Goal: Information Seeking & Learning: Learn about a topic

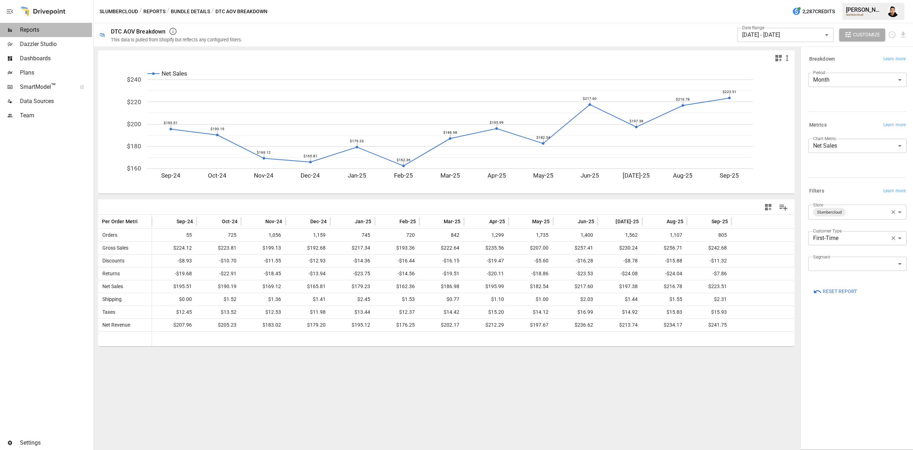
click at [33, 29] on span "Reports" at bounding box center [56, 30] width 72 height 9
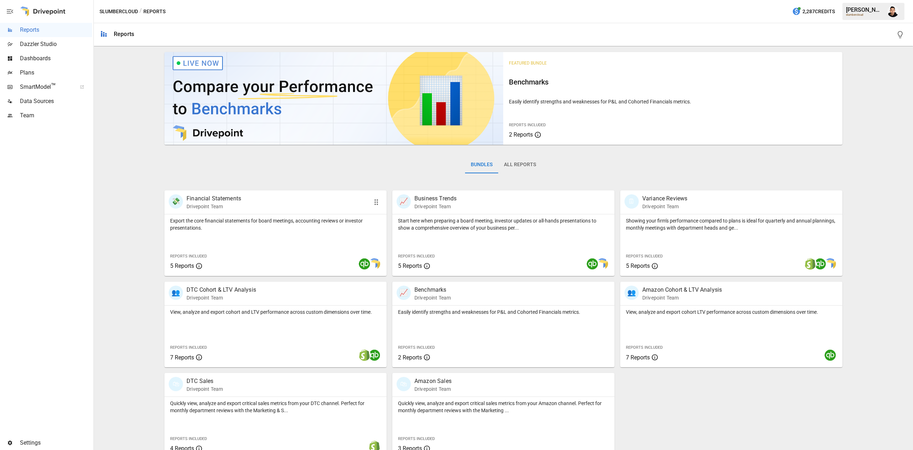
scroll to position [11, 0]
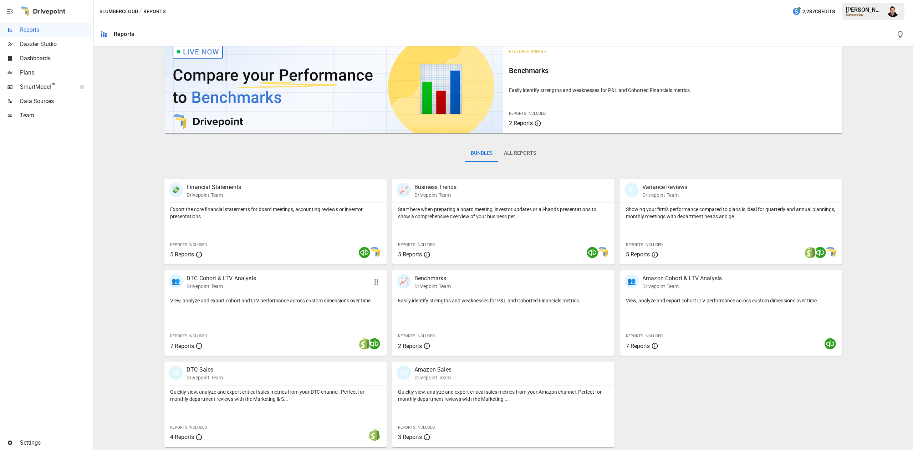
click at [312, 296] on div "View, analyze and export cohort and LTV performance across custom dimensions ov…" at bounding box center [275, 299] width 222 height 10
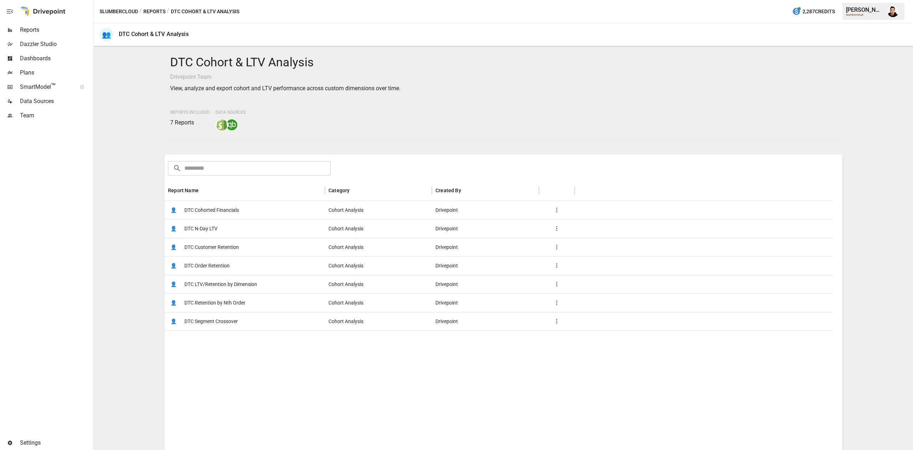
click at [239, 211] on span "DTC Cohorted Financials" at bounding box center [211, 210] width 55 height 18
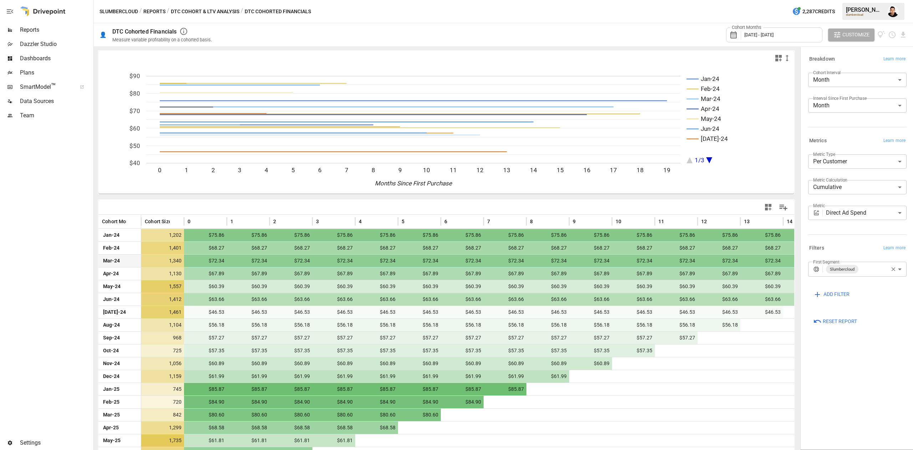
scroll to position [37, 0]
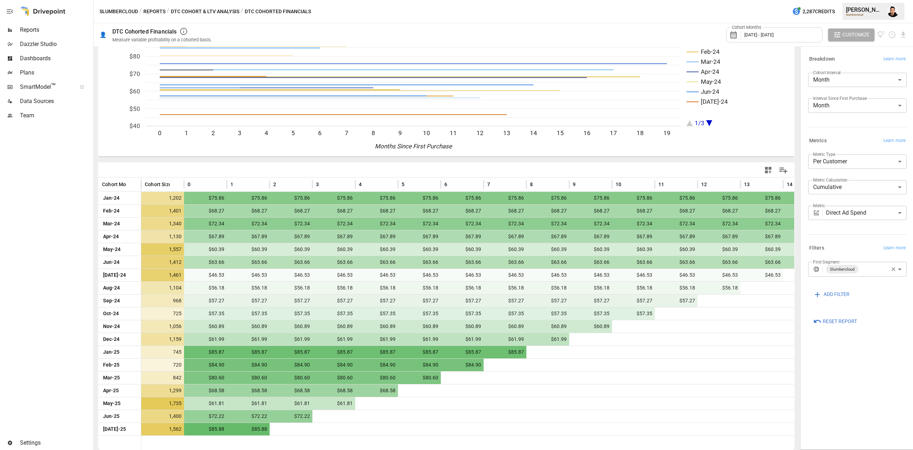
click at [826, 318] on span "Reset Report" at bounding box center [840, 321] width 34 height 9
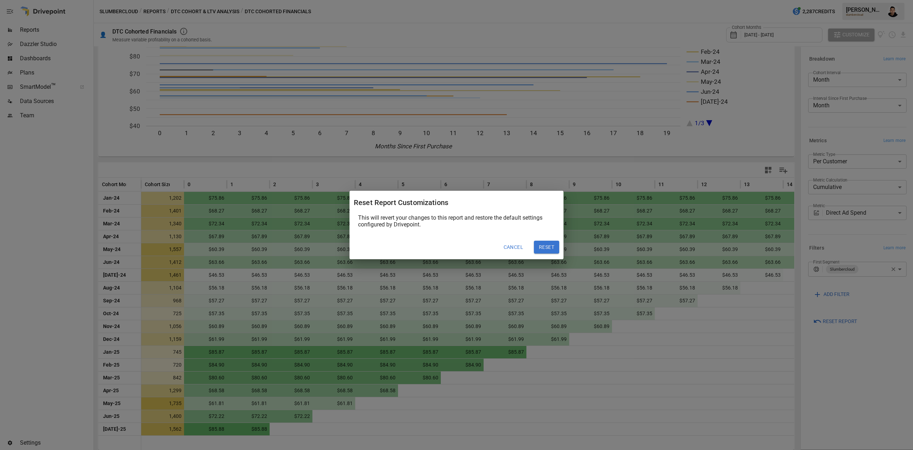
click at [551, 242] on button "Reset" at bounding box center [546, 247] width 25 height 13
type input "*********"
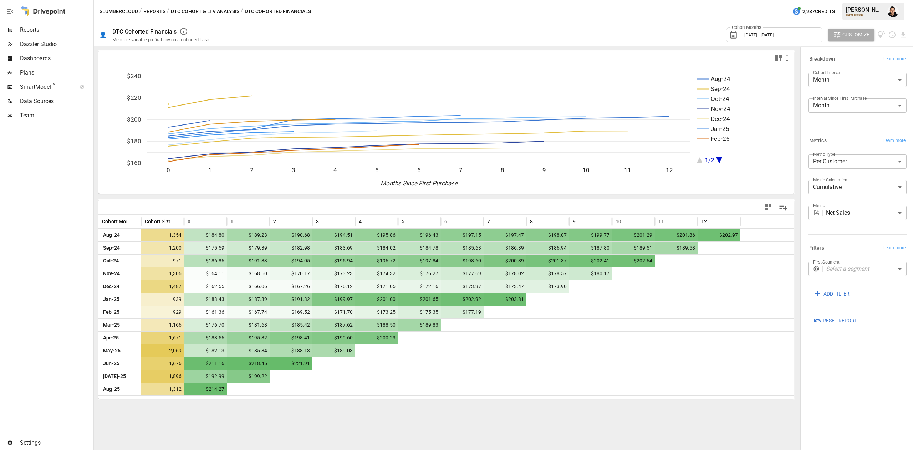
click at [788, 40] on div "Cohort Months [DATE] - [DATE]" at bounding box center [774, 34] width 96 height 15
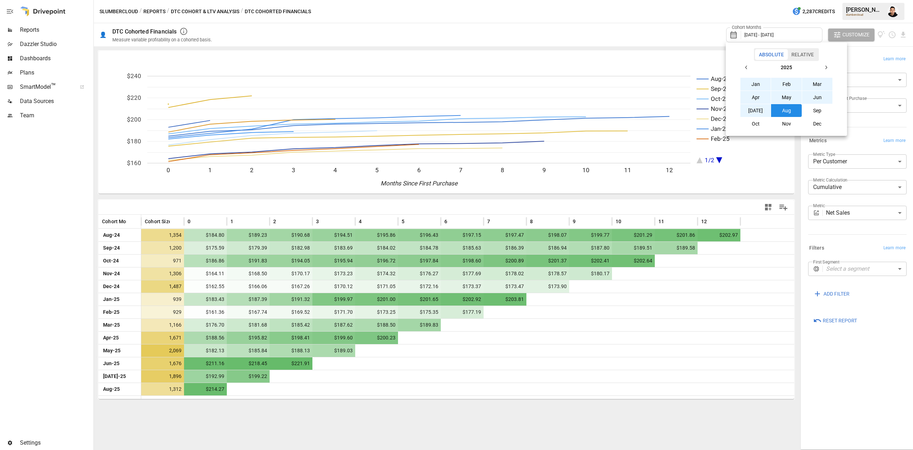
click at [750, 64] on button "button" at bounding box center [746, 67] width 13 height 13
click at [750, 80] on button "Jan" at bounding box center [755, 84] width 31 height 13
click at [826, 68] on icon "button" at bounding box center [826, 68] width 6 height 6
click at [813, 117] on button "Dec" at bounding box center [817, 123] width 31 height 13
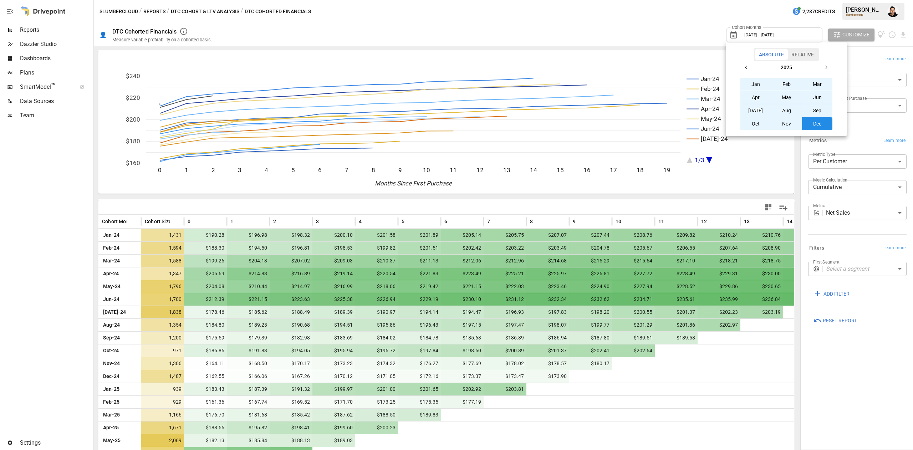
click at [827, 409] on div at bounding box center [456, 225] width 913 height 450
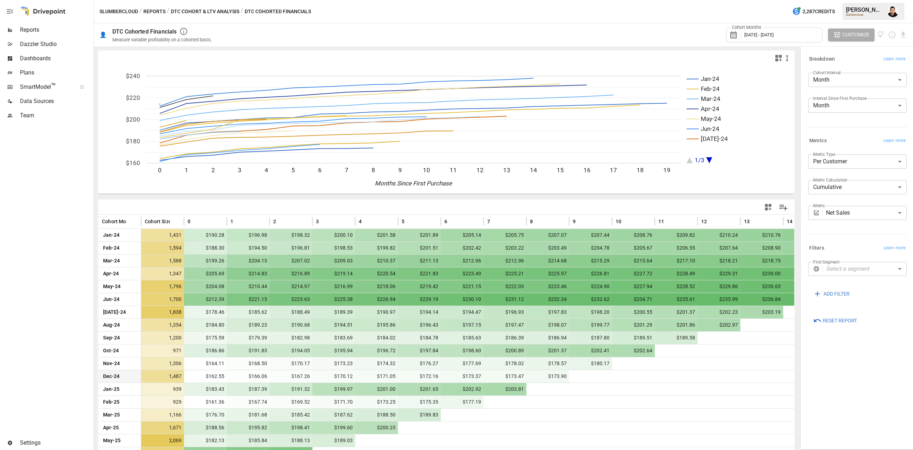
scroll to position [50, 0]
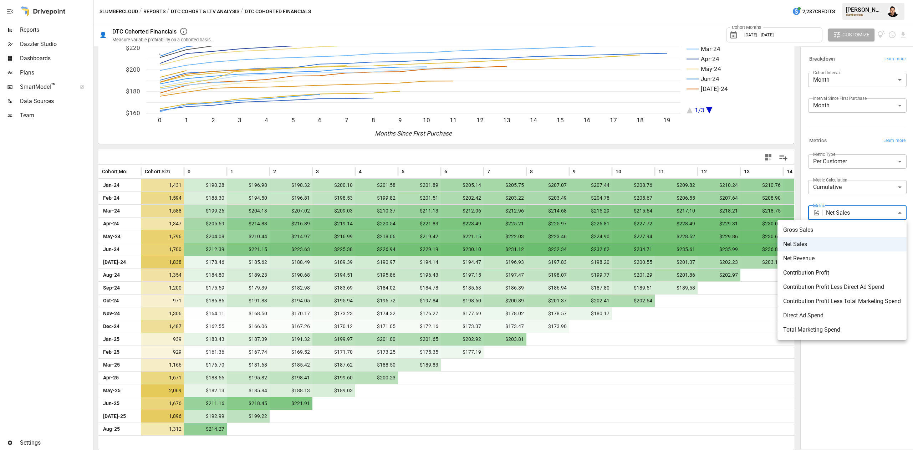
click at [869, 0] on body "Reports Dazzler Studio Dashboards Plans SmartModel ™ Data Sources Team Settings…" at bounding box center [456, 0] width 913 height 0
click at [860, 273] on span "Contribution Profit" at bounding box center [842, 273] width 118 height 9
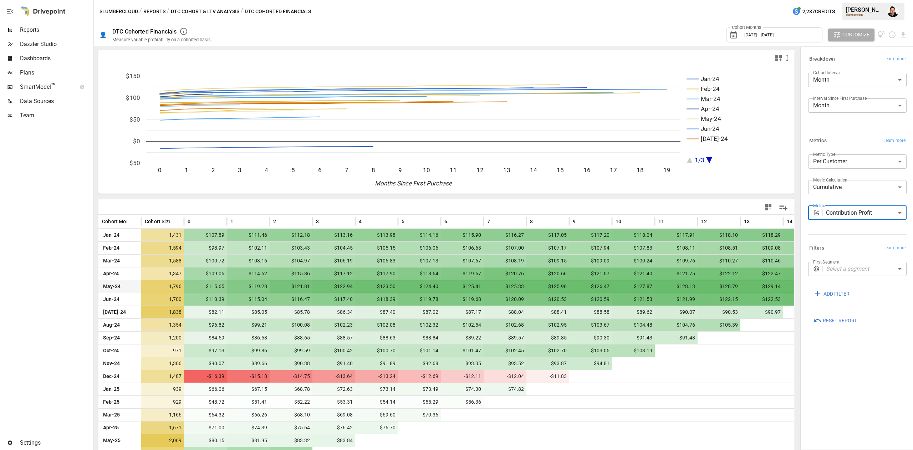
scroll to position [50, 0]
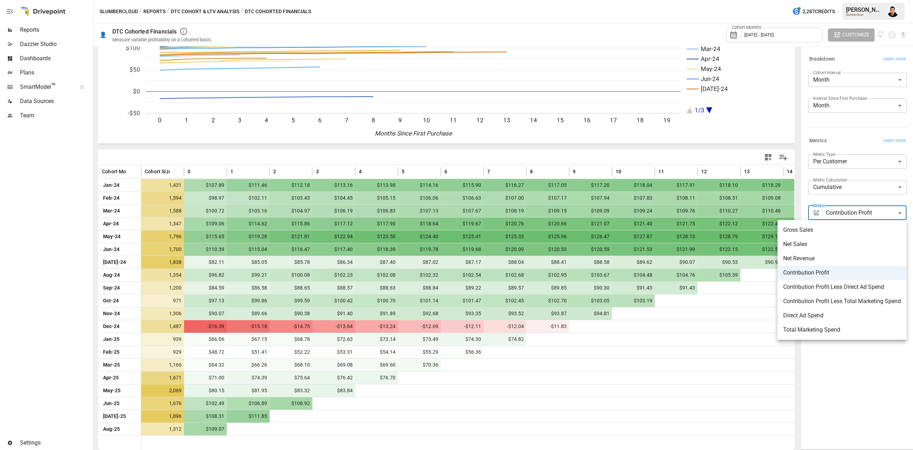
click at [861, 0] on body "Reports Dazzler Studio Dashboards Plans SmartModel ™ Data Sources Team Settings…" at bounding box center [456, 0] width 913 height 0
click at [865, 286] on span "Contribution Profit Less Direct Ad Spend" at bounding box center [842, 287] width 118 height 9
type input "**********"
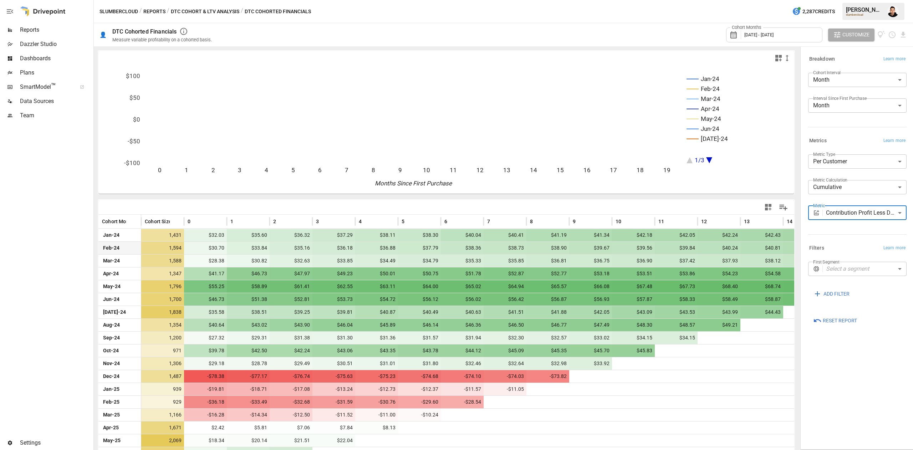
scroll to position [50, 0]
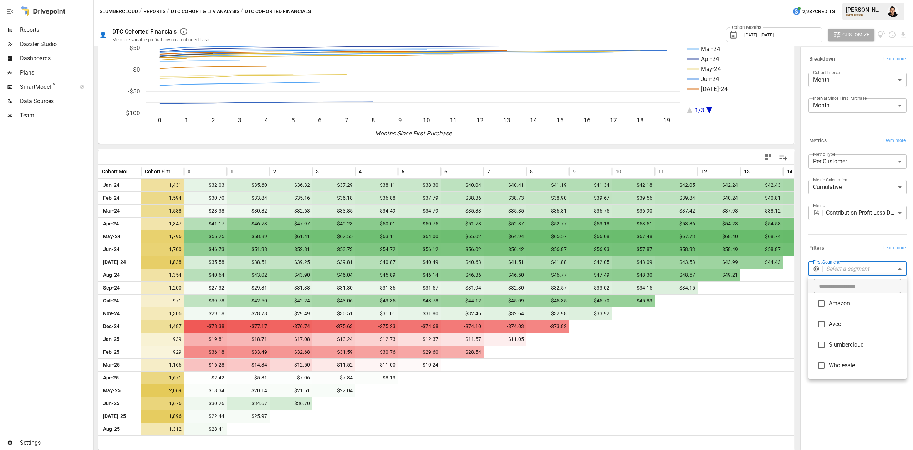
click at [843, 0] on body "Reports Dazzler Studio Dashboards Plans SmartModel ™ Data Sources Team Settings…" at bounding box center [456, 0] width 913 height 0
click at [841, 307] on span "Amazon" at bounding box center [865, 303] width 72 height 9
type input "******"
click at [841, 307] on span "Amazon" at bounding box center [865, 304] width 72 height 9
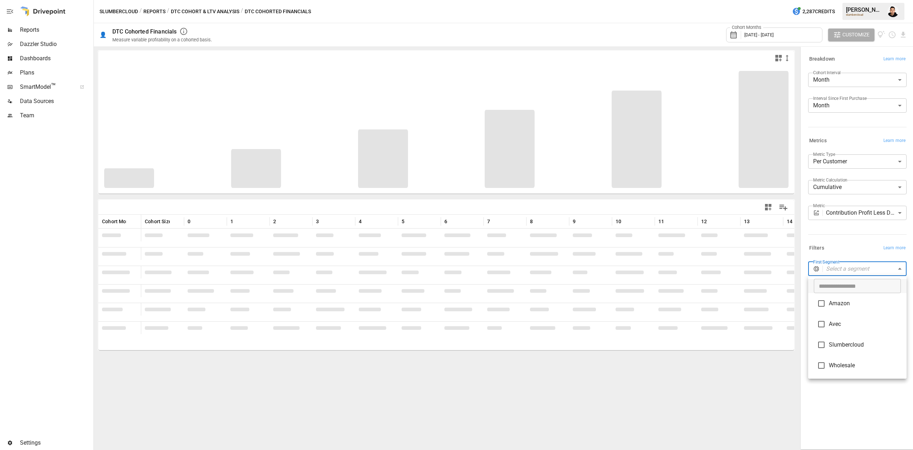
click at [846, 343] on span "Slumbercloud" at bounding box center [865, 345] width 72 height 9
type input "**********"
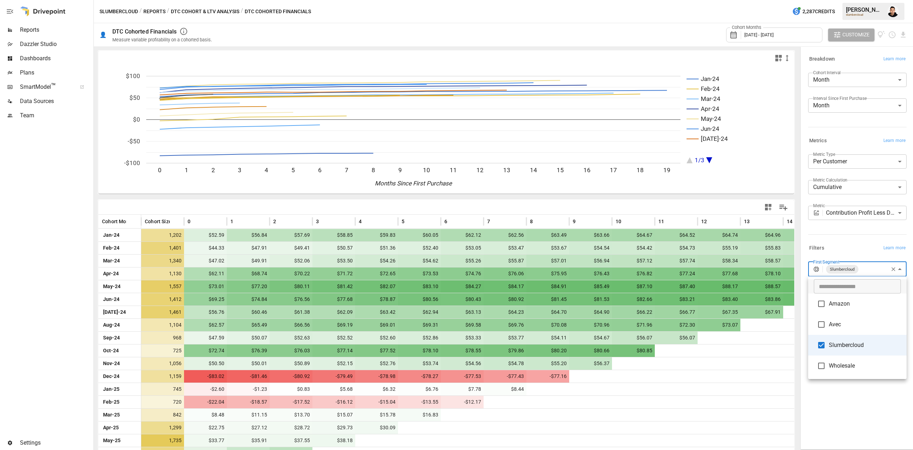
click at [858, 251] on div at bounding box center [456, 225] width 913 height 450
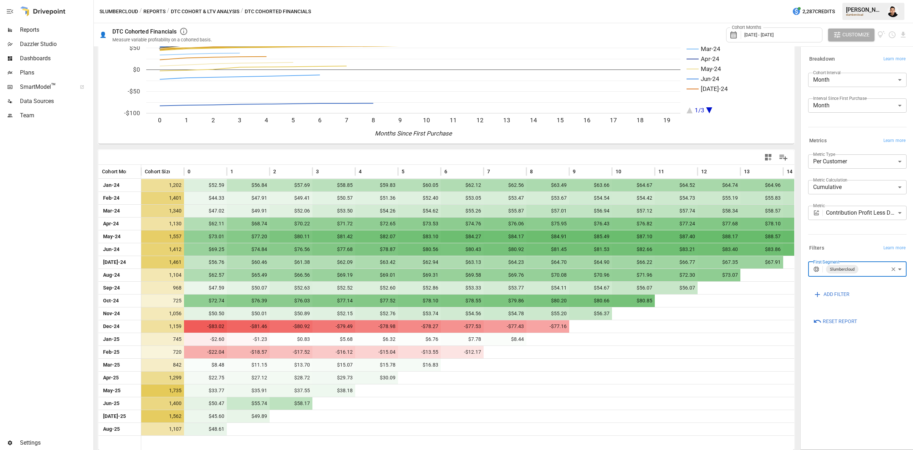
click at [878, 0] on body "Reports Dazzler Studio Dashboards Plans SmartModel ™ Data Sources Team Settings…" at bounding box center [456, 0] width 913 height 0
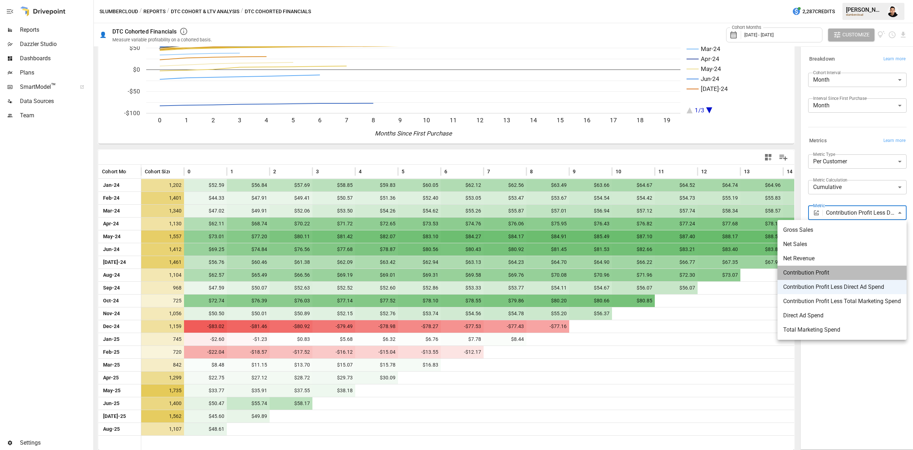
click at [848, 270] on span "Contribution Profit" at bounding box center [842, 273] width 118 height 9
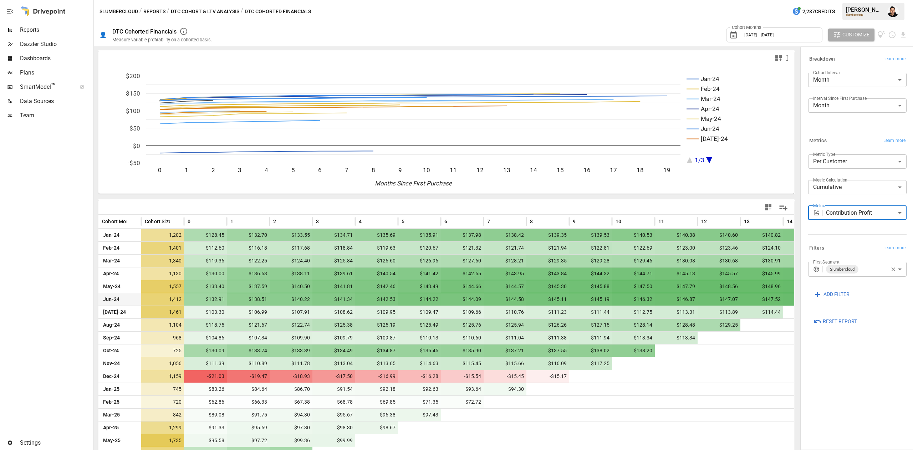
scroll to position [50, 0]
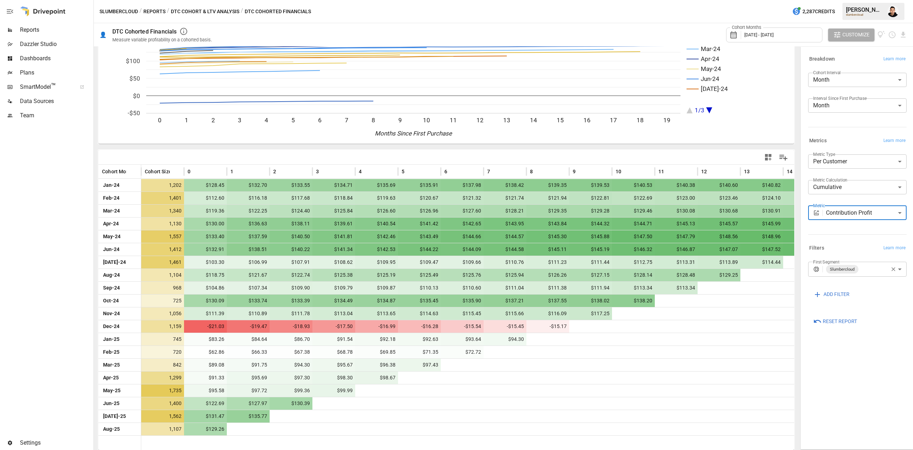
click at [862, 0] on body "Reports Dazzler Studio Dashboards Plans SmartModel ™ Data Sources Team Settings…" at bounding box center [456, 0] width 913 height 0
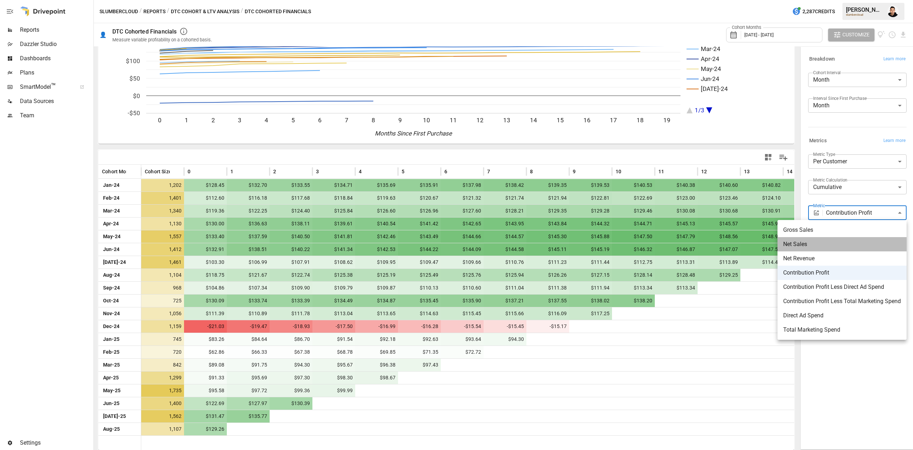
click at [838, 245] on span "Net Sales" at bounding box center [842, 244] width 118 height 9
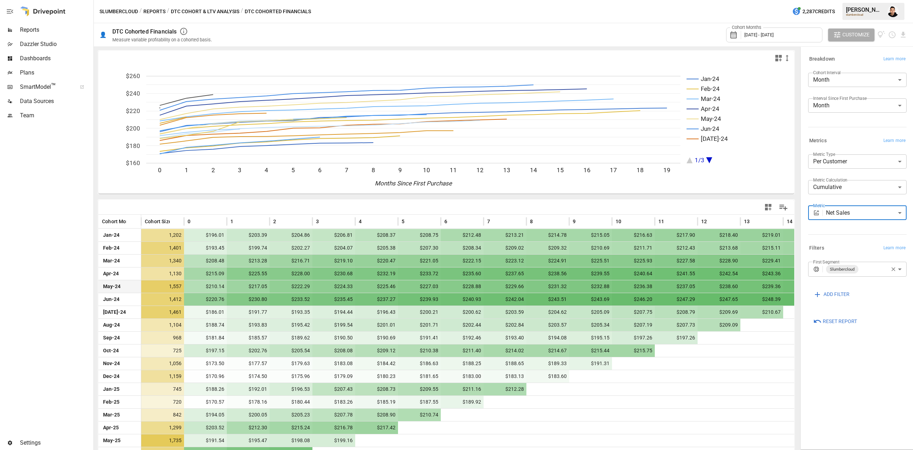
scroll to position [50, 0]
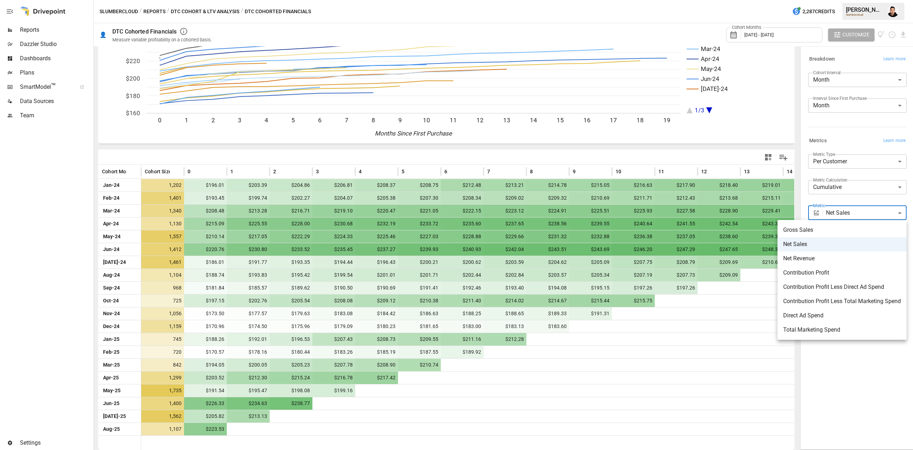
click at [869, 0] on body "Reports Dazzler Studio Dashboards Plans SmartModel ™ Data Sources Team Settings…" at bounding box center [456, 0] width 913 height 0
click at [838, 270] on span "Contribution Profit" at bounding box center [842, 273] width 118 height 9
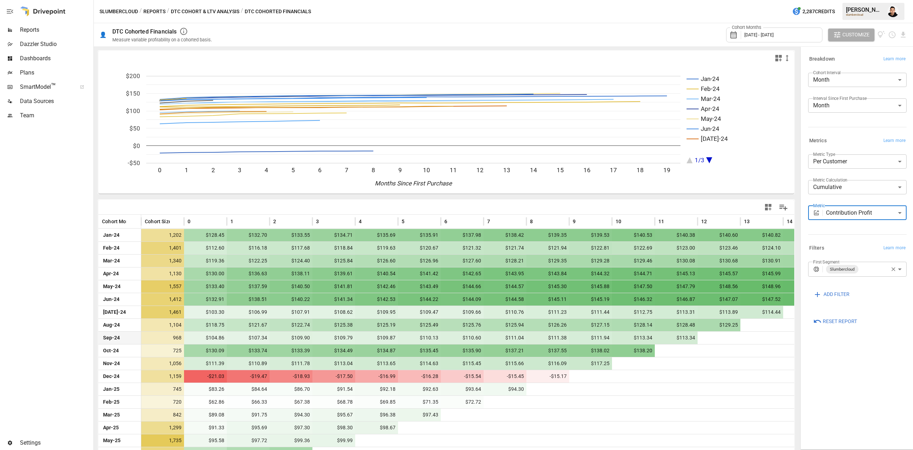
scroll to position [50, 0]
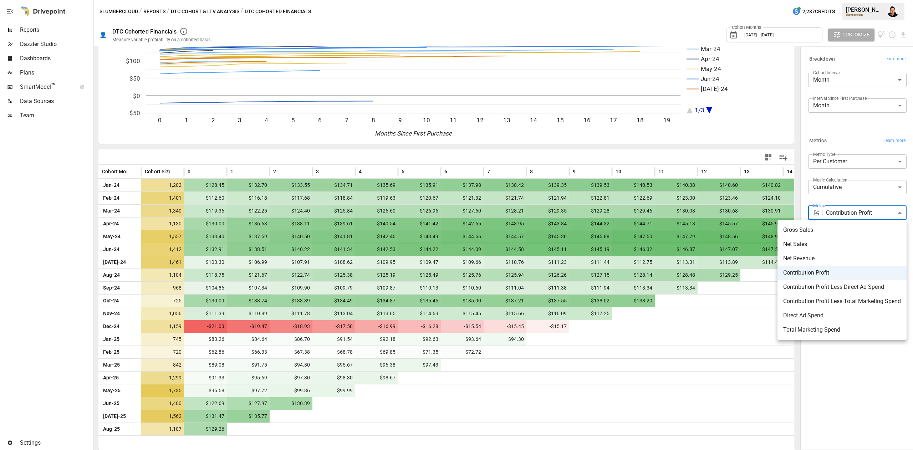
click at [829, 0] on body "Reports Dazzler Studio Dashboards Plans SmartModel ™ Data Sources Team Settings…" at bounding box center [456, 0] width 913 height 0
click at [832, 285] on span "Contribution Profit Less Direct Ad Spend" at bounding box center [842, 287] width 118 height 9
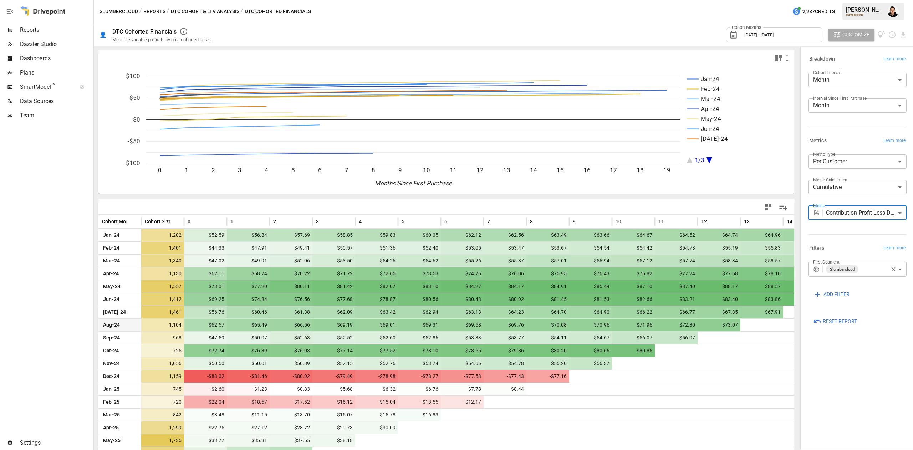
scroll to position [50, 0]
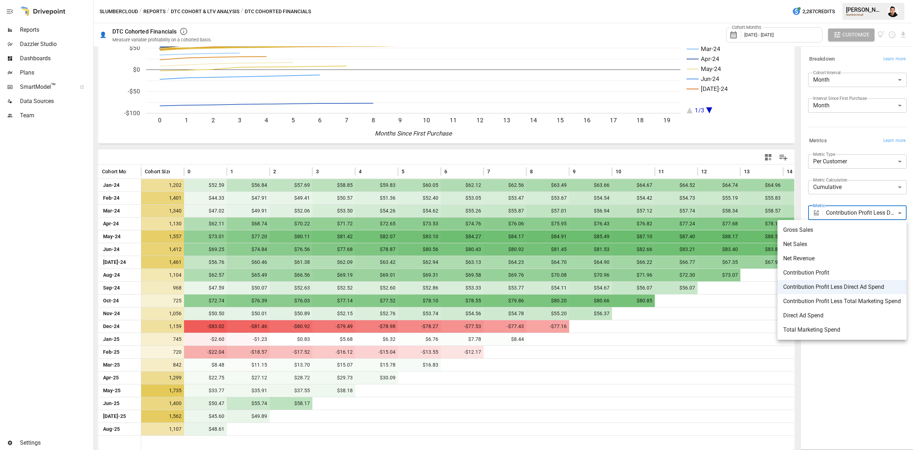
click at [855, 0] on body "Reports Dazzler Studio Dashboards Plans SmartModel ™ Data Sources Team Settings…" at bounding box center [456, 0] width 913 height 0
click at [842, 299] on span "Contribution Profit Less Total Marketing Spend" at bounding box center [842, 301] width 118 height 9
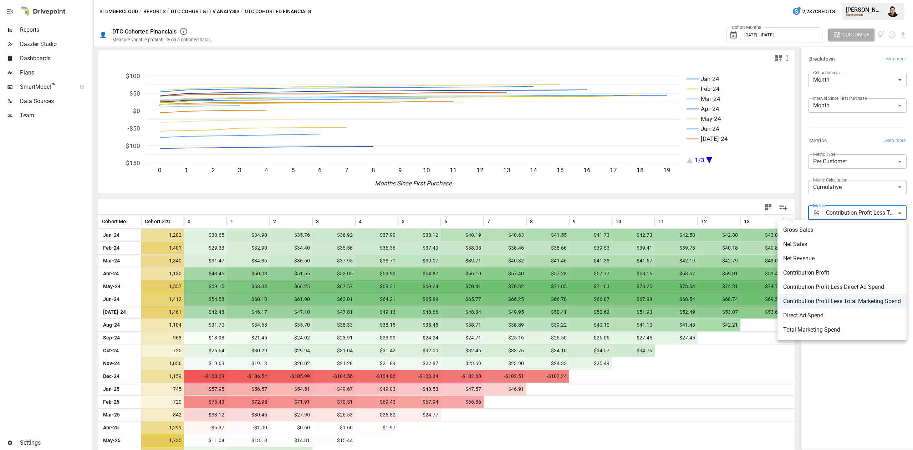
click at [852, 0] on body "Reports Dazzler Studio Dashboards Plans SmartModel ™ Data Sources Team Settings…" at bounding box center [456, 0] width 913 height 0
click at [827, 245] on span "Net Sales" at bounding box center [842, 244] width 118 height 9
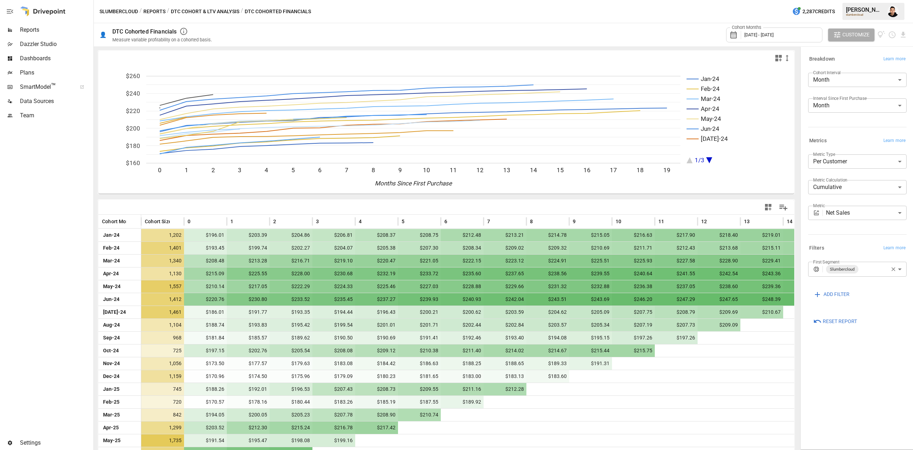
scroll to position [50, 0]
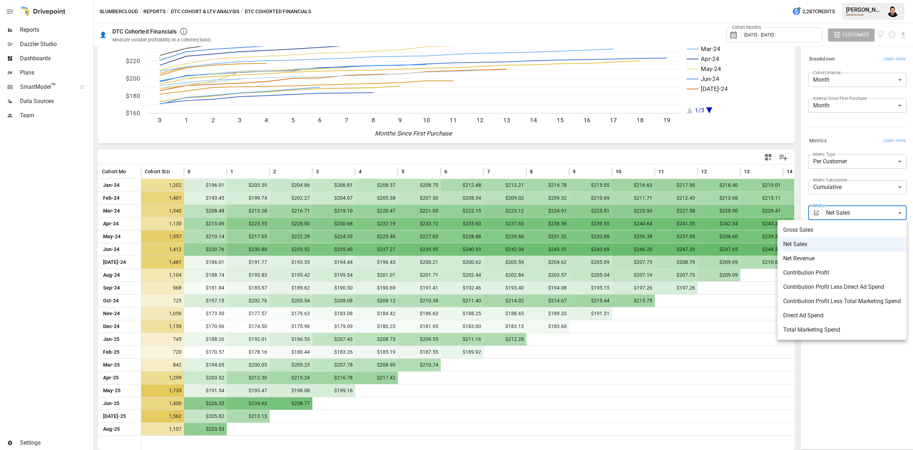
click at [840, 0] on body "Reports Dazzler Studio Dashboards Plans SmartModel ™ Data Sources Team Settings…" at bounding box center [456, 0] width 913 height 0
click at [846, 284] on span "Contribution Profit Less Direct Ad Spend" at bounding box center [842, 287] width 118 height 9
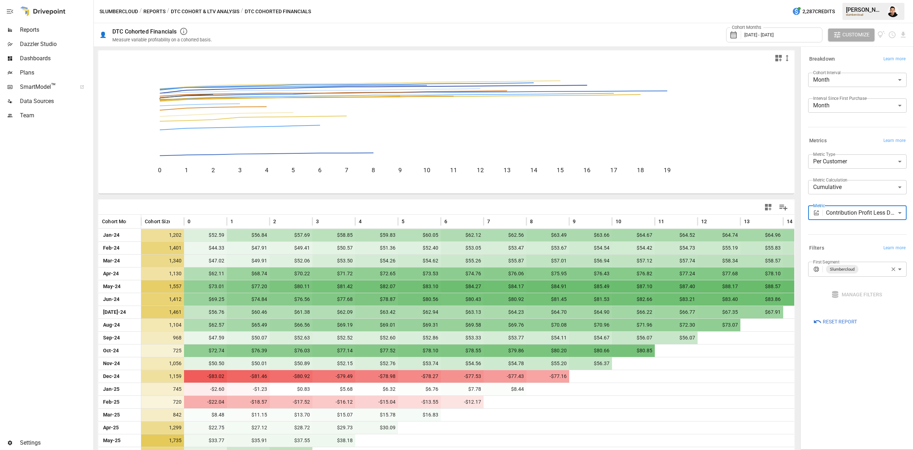
scroll to position [50, 0]
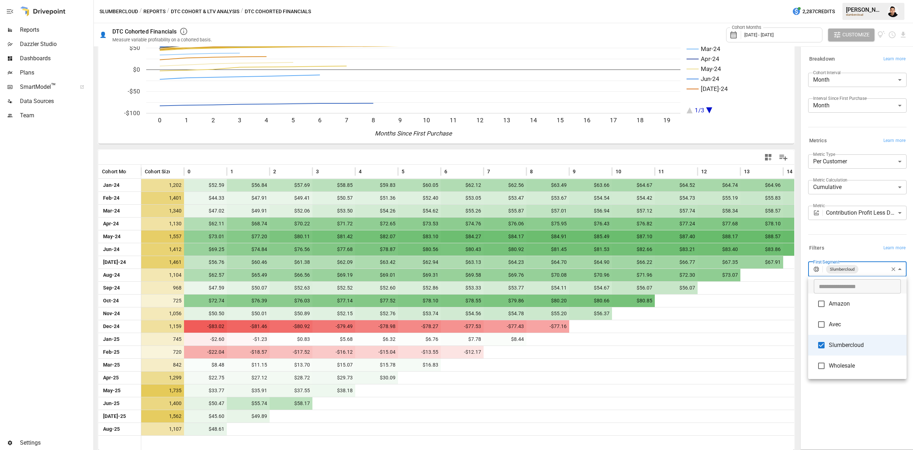
click at [867, 0] on body "Reports Dazzler Studio Dashboards Plans SmartModel ™ Data Sources Team Settings…" at bounding box center [456, 0] width 913 height 0
click at [861, 251] on div at bounding box center [456, 225] width 913 height 450
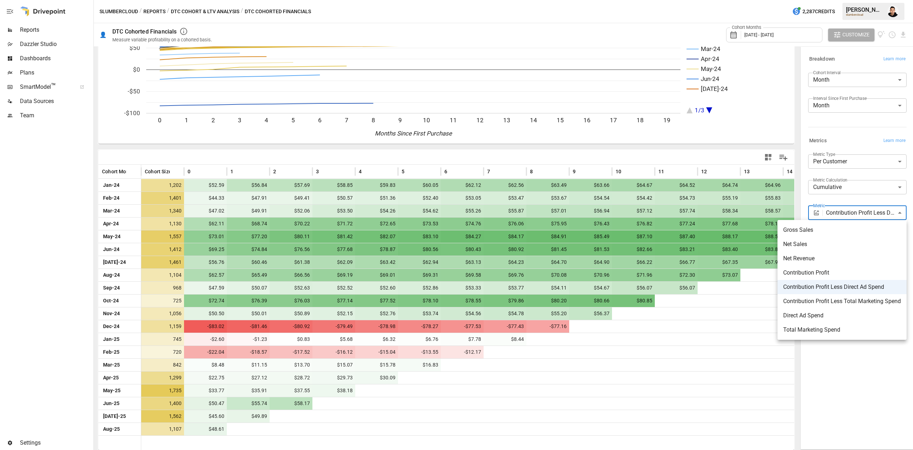
click at [856, 0] on body "Reports Dazzler Studio Dashboards Plans SmartModel ™ Data Sources Team Settings…" at bounding box center [456, 0] width 913 height 0
click at [831, 241] on span "Net Sales" at bounding box center [842, 244] width 118 height 9
type input "*********"
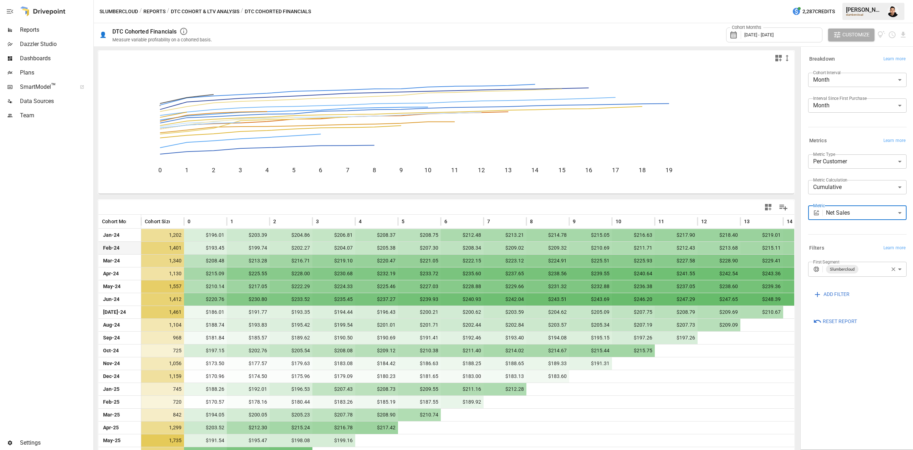
scroll to position [50, 0]
